Goal: Transaction & Acquisition: Obtain resource

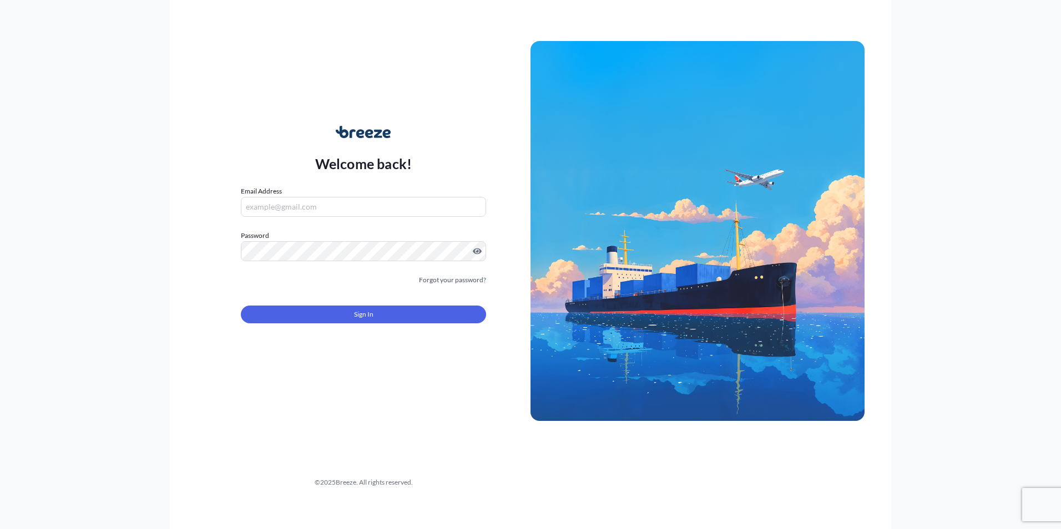
click at [268, 210] on input "Email Address" at bounding box center [363, 207] width 245 height 20
paste input "[EMAIL_ADDRESS][DOMAIN_NAME]"
type input "[EMAIL_ADDRESS][DOMAIN_NAME]"
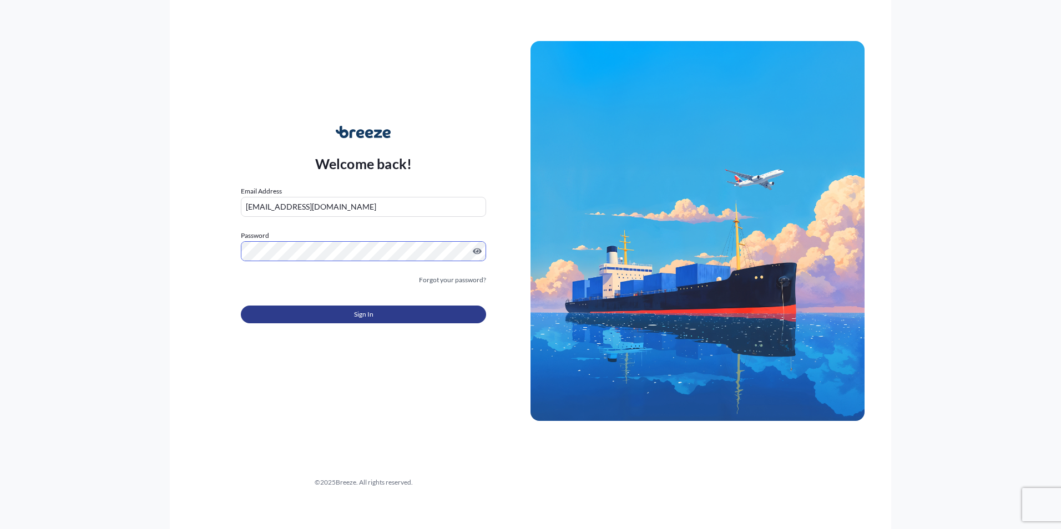
click at [320, 319] on button "Sign In" at bounding box center [363, 315] width 245 height 18
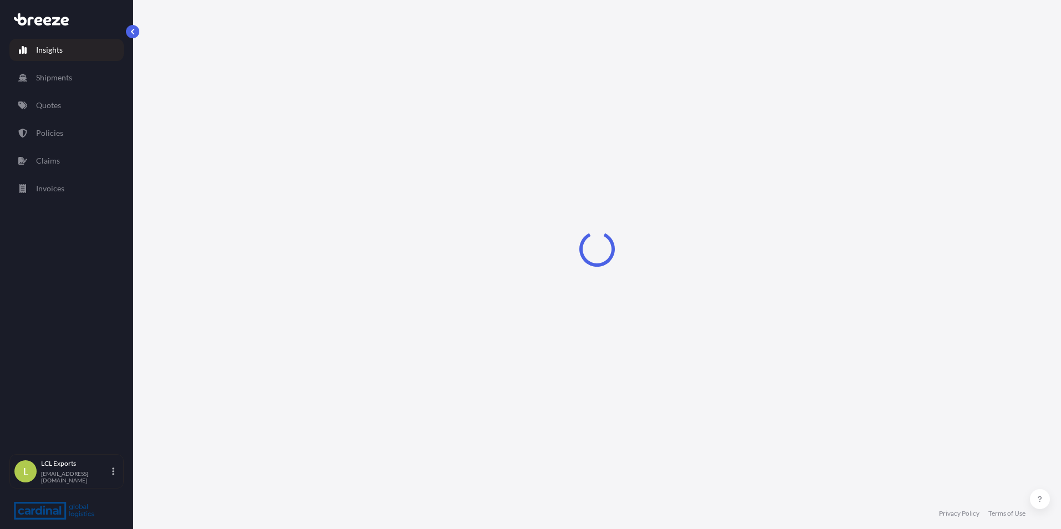
select select "2025"
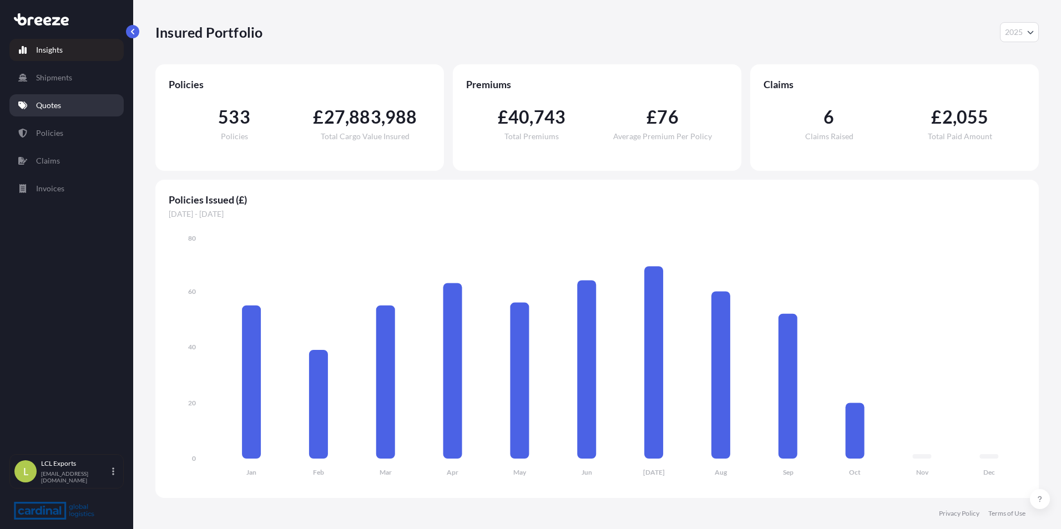
click at [61, 101] on p "Quotes" at bounding box center [48, 105] width 25 height 11
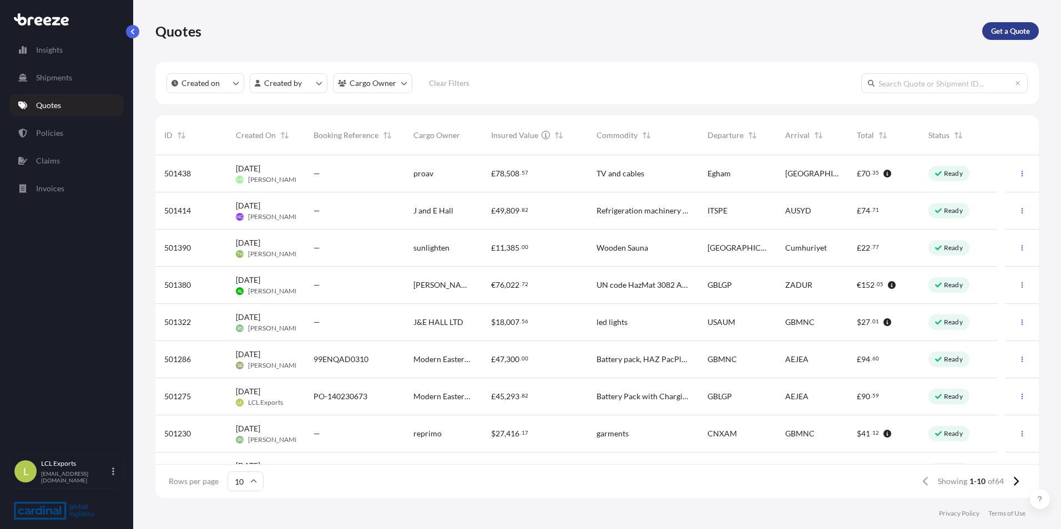
click at [991, 29] on p "Get a Quote" at bounding box center [1010, 31] width 39 height 11
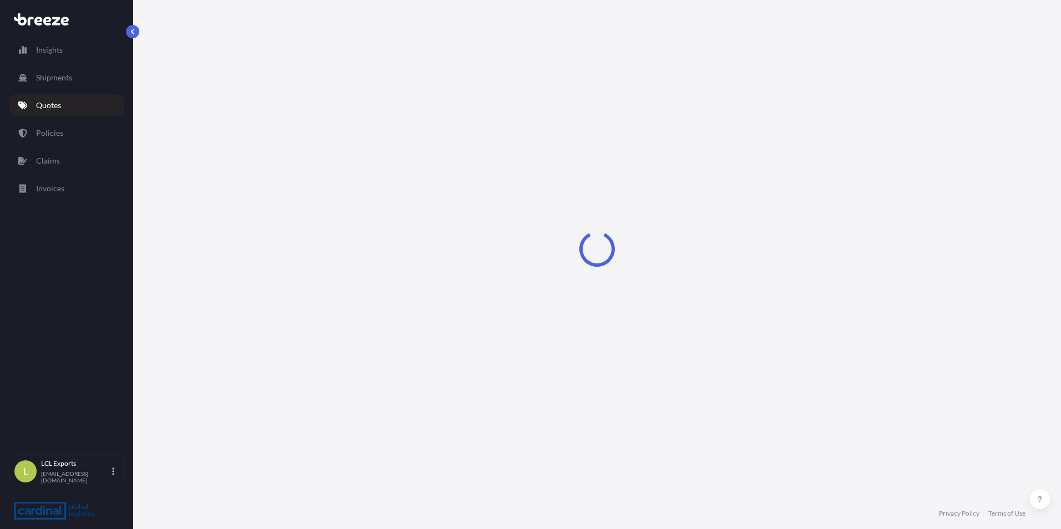
select select "Sea"
select select "1"
